Goal: Transaction & Acquisition: Book appointment/travel/reservation

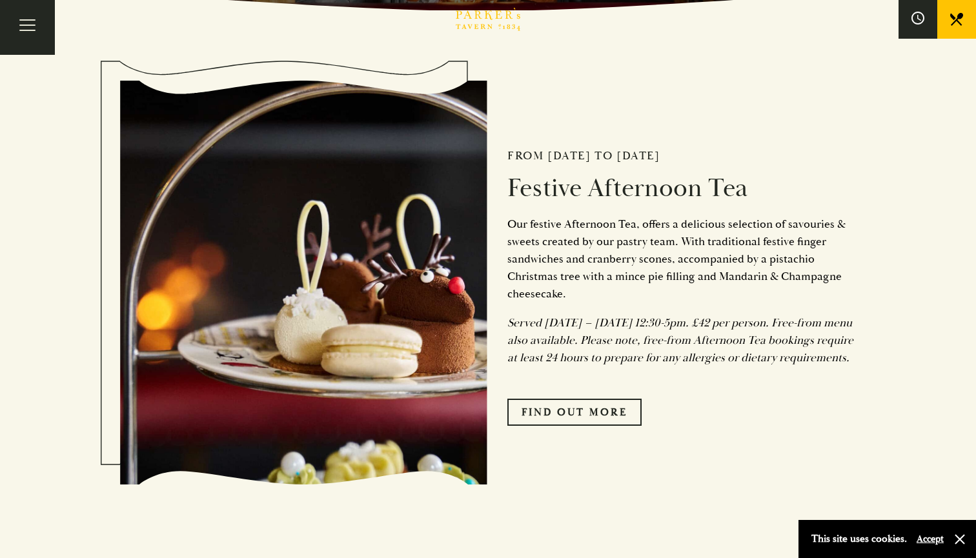
scroll to position [549, 0]
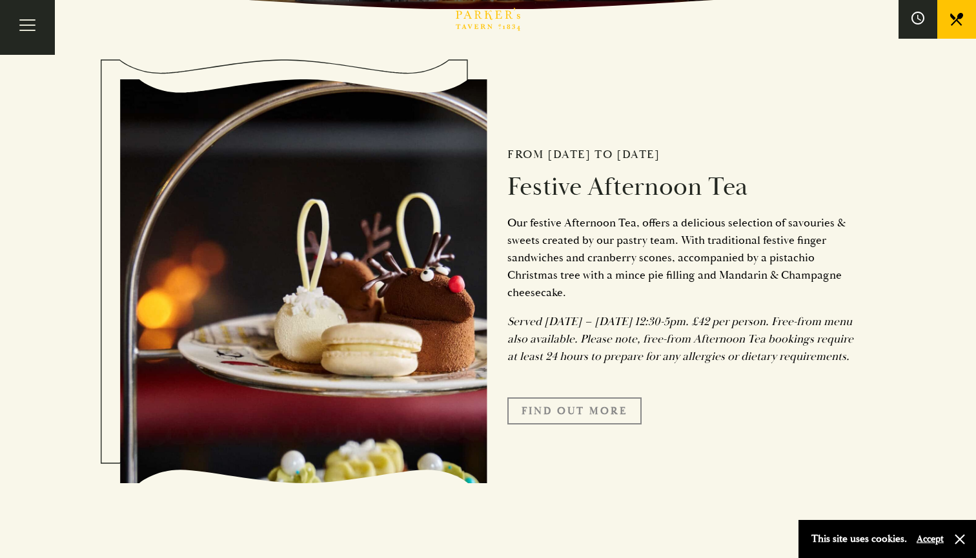
click at [545, 425] on link "FIND OUT MORE" at bounding box center [574, 411] width 134 height 27
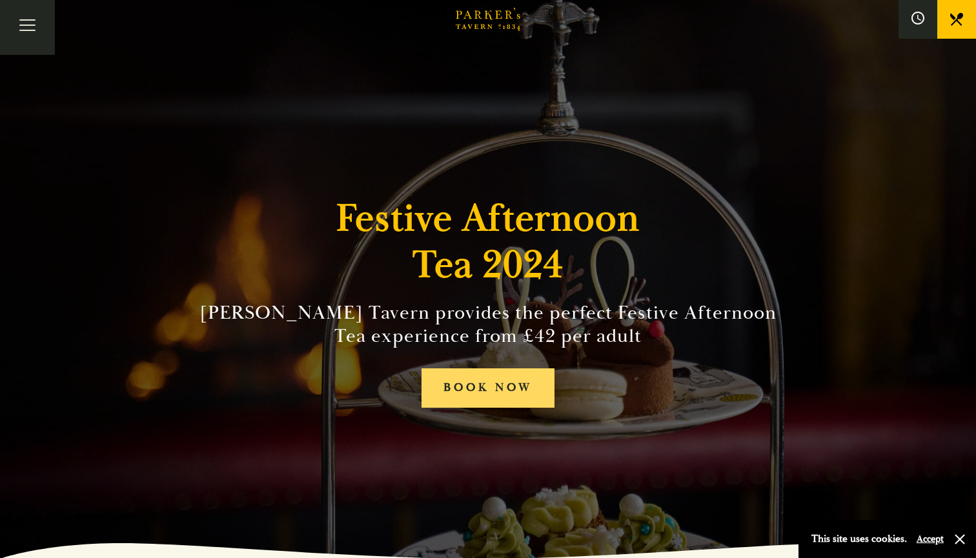
click at [524, 374] on link "BOOK NOW" at bounding box center [488, 388] width 133 height 39
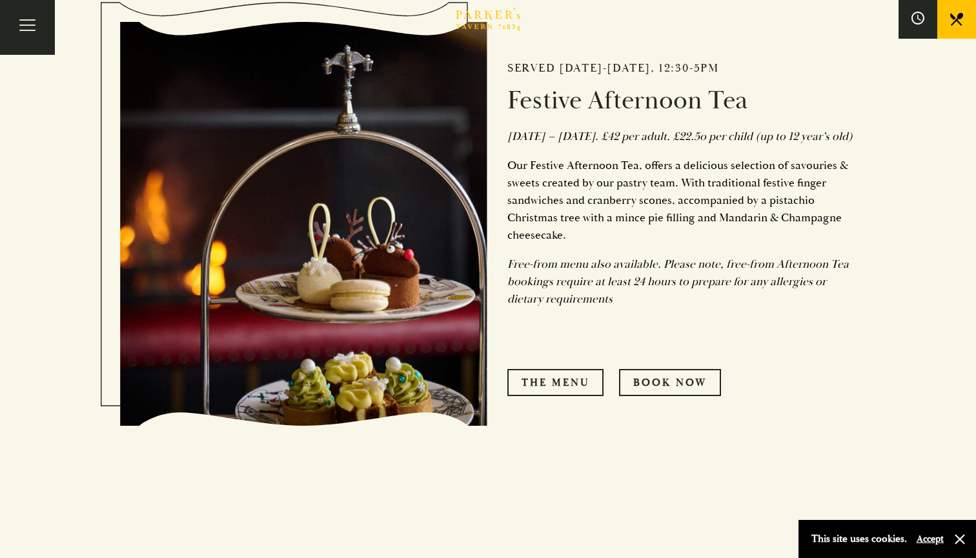
scroll to position [642, 0]
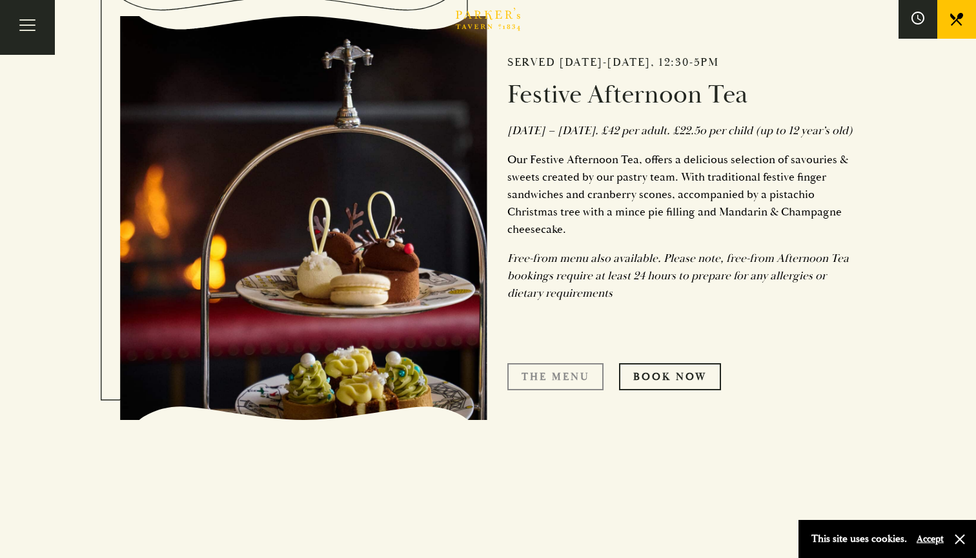
click at [569, 388] on link "The Menu" at bounding box center [555, 376] width 96 height 27
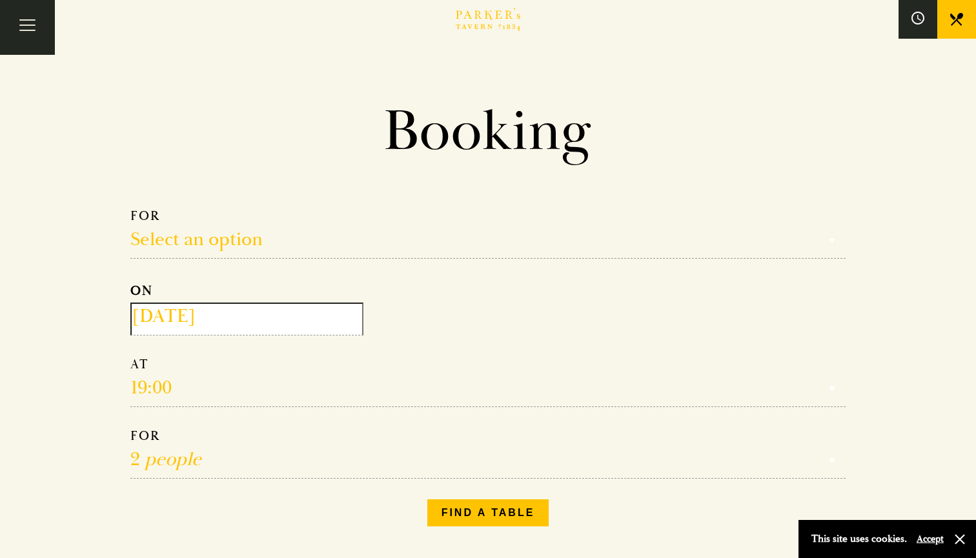
click at [288, 316] on input "2025-10-01" at bounding box center [246, 319] width 233 height 33
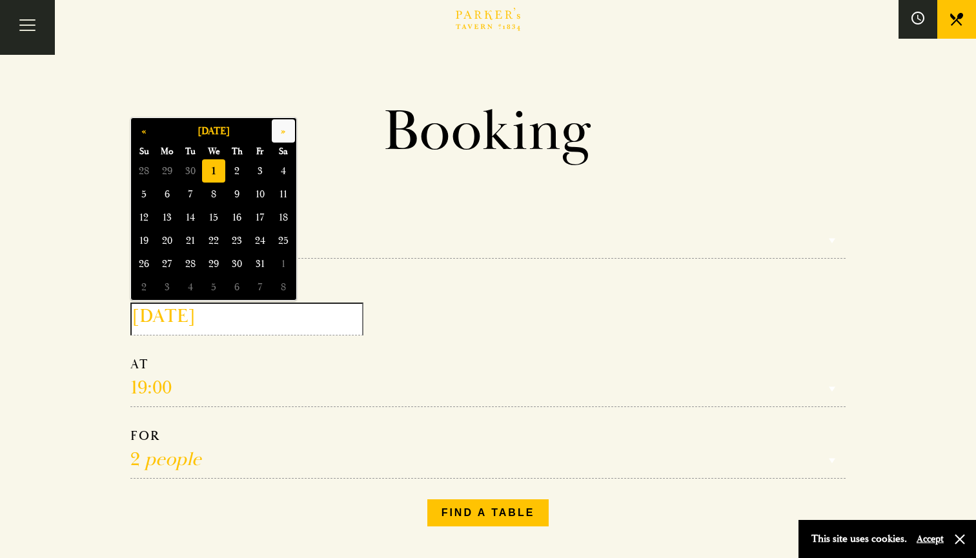
click at [286, 133] on button "»" at bounding box center [283, 130] width 23 height 23
click at [292, 189] on span "13" at bounding box center [283, 194] width 23 height 23
click at [250, 316] on input "2025-12-13" at bounding box center [246, 319] width 233 height 33
click at [147, 196] on span "7" at bounding box center [143, 194] width 23 height 23
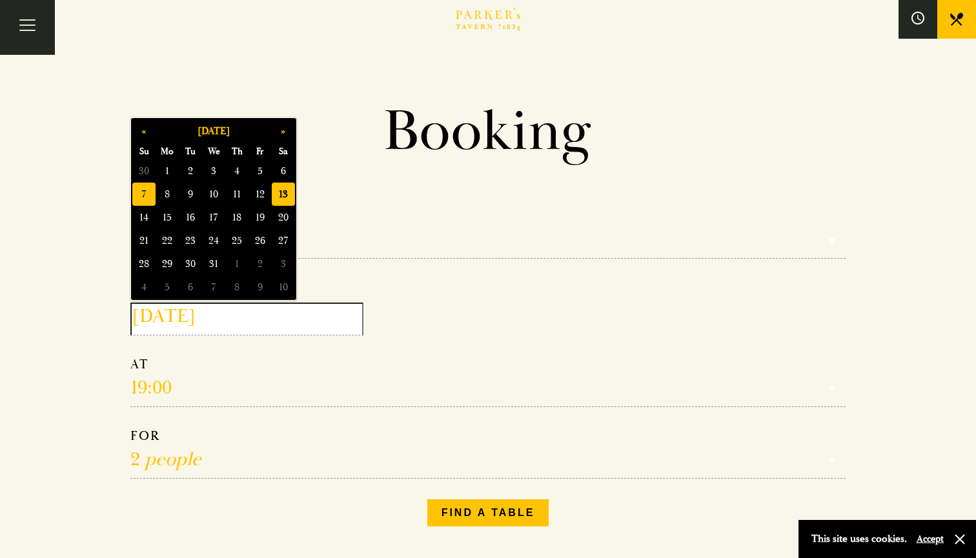
type input "2025-12-07"
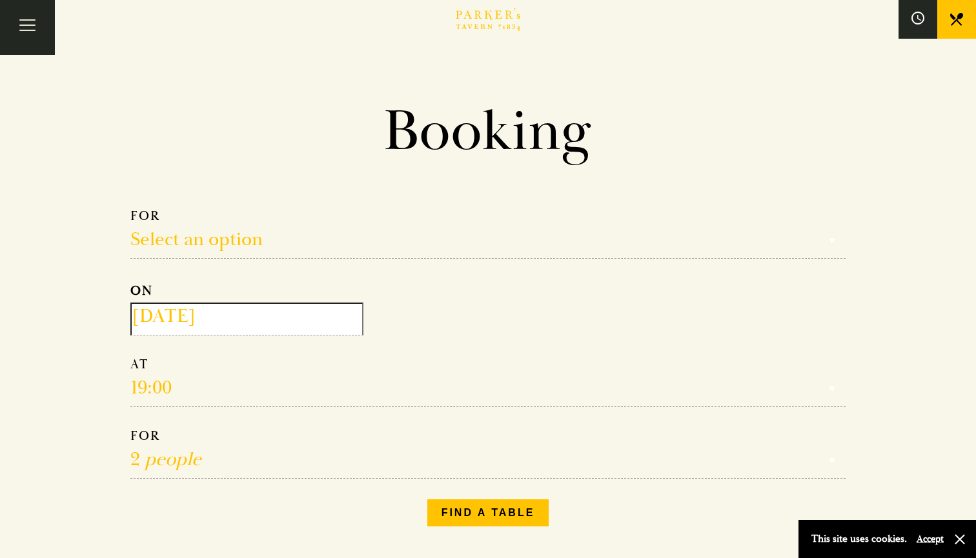
click at [163, 387] on select "Reservation time" at bounding box center [487, 381] width 715 height 51
click at [153, 394] on select "Reservation time" at bounding box center [487, 381] width 715 height 51
click at [158, 390] on select "Reservation time" at bounding box center [487, 381] width 715 height 51
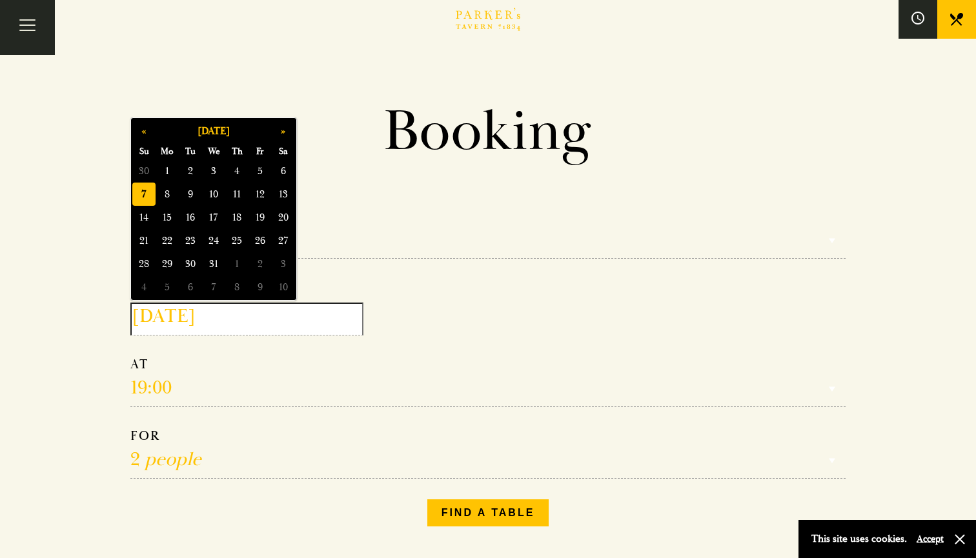
click at [221, 321] on input "2025-12-07" at bounding box center [246, 319] width 233 height 33
click at [340, 274] on form "Select an option Select an option Lunch Dinner Afternoon Tea ON 2025-12-07 19:0…" at bounding box center [487, 343] width 715 height 271
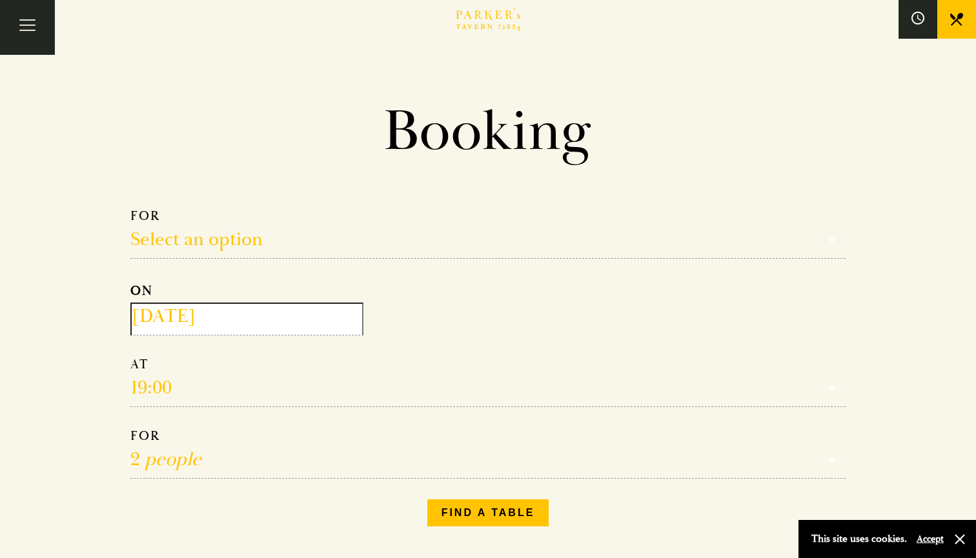
click at [147, 389] on select "Reservation time" at bounding box center [487, 381] width 715 height 51
select select "161949"
select select "13:00"
click at [453, 505] on button "Find a table" at bounding box center [488, 513] width 122 height 27
